Goal: Information Seeking & Learning: Understand process/instructions

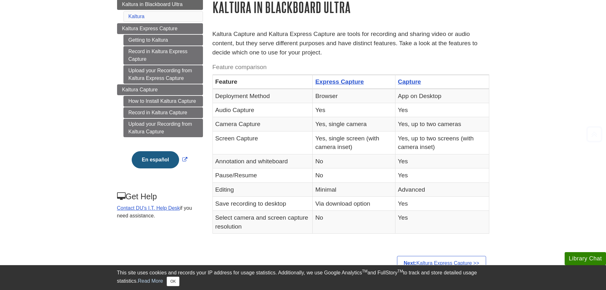
scroll to position [96, 0]
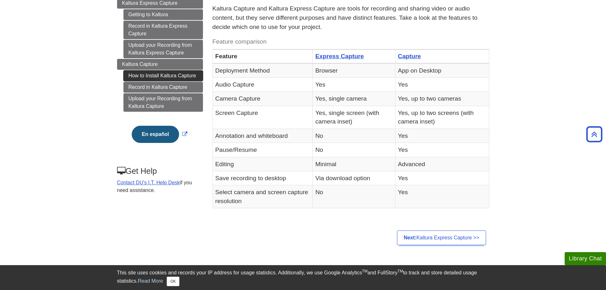
click at [132, 78] on link "How to Install Kaltura Capture" at bounding box center [164, 75] width 80 height 11
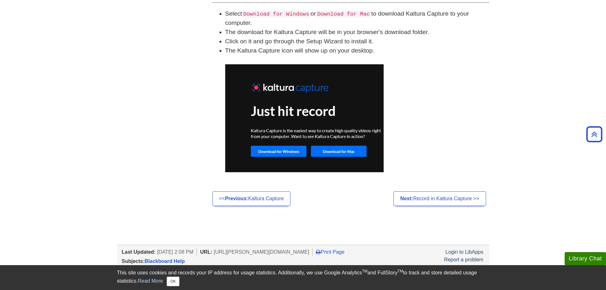
scroll to position [471, 0]
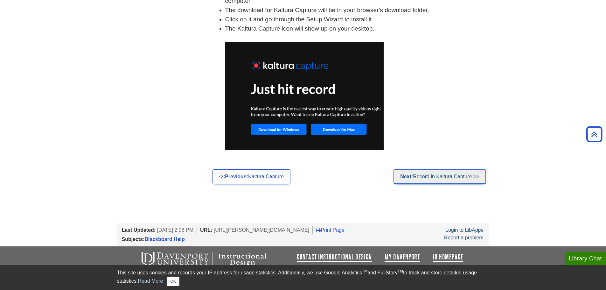
click at [437, 180] on link "Next: Record in Kaltura Capture >>" at bounding box center [440, 176] width 92 height 15
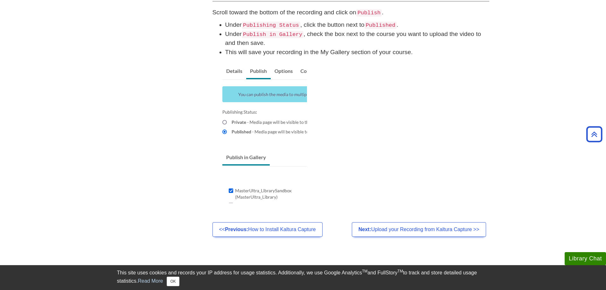
scroll to position [509, 0]
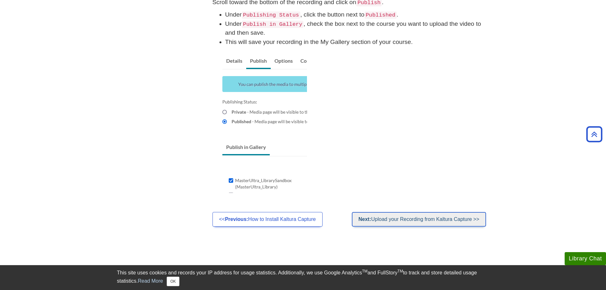
click at [424, 223] on link "Next: Upload your Recording from Kaltura Capture >>" at bounding box center [419, 219] width 134 height 15
